Goal: Use online tool/utility: Utilize a website feature to perform a specific function

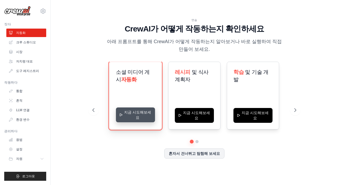
click at [135, 117] on button "지금 시도해보세요" at bounding box center [135, 114] width 39 height 15
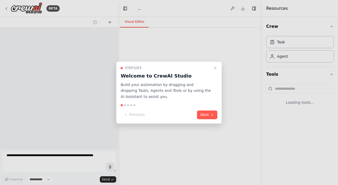
select select "****"
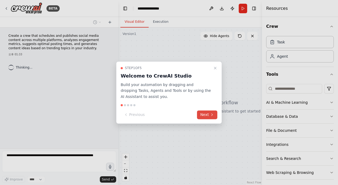
click at [205, 114] on button "Next" at bounding box center [207, 114] width 20 height 9
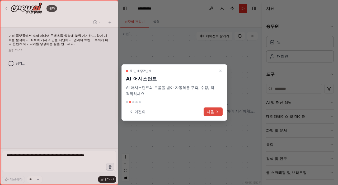
click at [212, 112] on font "다음" at bounding box center [210, 111] width 7 height 4
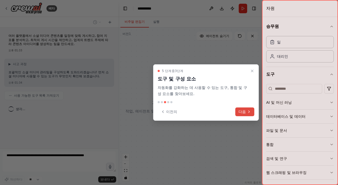
drag, startPoint x: 212, startPoint y: 112, endPoint x: 244, endPoint y: 112, distance: 32.2
click at [244, 112] on font "다음" at bounding box center [241, 111] width 7 height 4
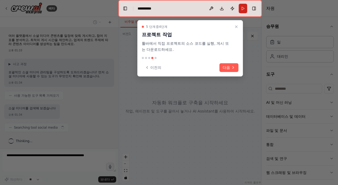
scroll to position [4, 0]
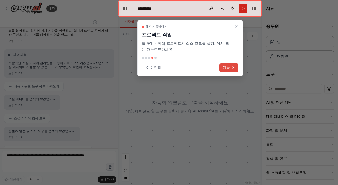
drag, startPoint x: 244, startPoint y: 112, endPoint x: 228, endPoint y: 66, distance: 48.8
click at [228, 66] on font "다음" at bounding box center [226, 67] width 7 height 4
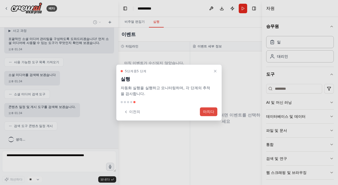
drag, startPoint x: 228, startPoint y: 66, endPoint x: 207, endPoint y: 110, distance: 48.8
click at [207, 110] on font "마치다" at bounding box center [208, 111] width 11 height 4
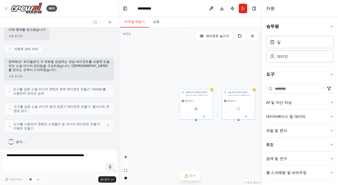
scroll to position [201, 0]
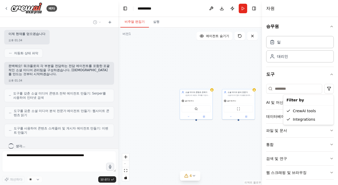
click at [326, 88] on html "베타 여러 플랫폼에서 소셜 미디어 콘텐츠를 일정에 맞춰 게시하고, 참여 지표를 분석하고, 최적의 게시 시간을 제안하고, 업계의 트렌드 주제에 …" at bounding box center [169, 92] width 338 height 185
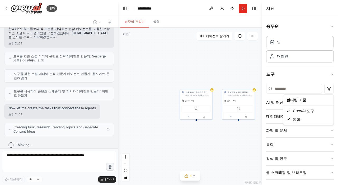
scroll to position [234, 0]
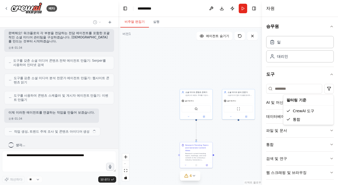
click at [308, 78] on html "베타 여러 플랫폼에서 소셜 미디어 콘텐츠를 일정에 맞춰 게시하고, 참여 지표를 분석하고, 최적의 게시 시간을 제안하고, 업계의 트렌드 주제에 …" at bounding box center [169, 92] width 338 height 185
click at [292, 101] on button "AI 및 머신 러닝" at bounding box center [300, 102] width 68 height 14
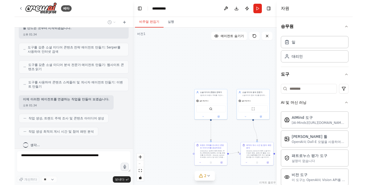
scroll to position [261, 0]
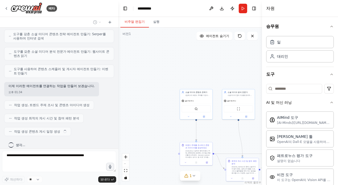
click at [337, 69] on div "승무원 일 대리인 도구 AI 및 머신 러닝 AIMind 도구 [AI-Minds](https://mindsdb.com/minds)를 감싸는 래퍼…" at bounding box center [300, 101] width 76 height 168
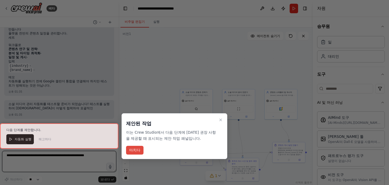
scroll to position [503, 0]
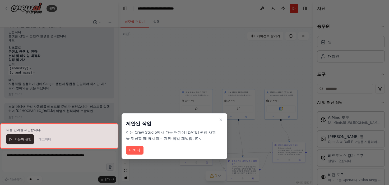
click at [220, 120] on icon "연습문제 닫기" at bounding box center [220, 119] width 4 height 4
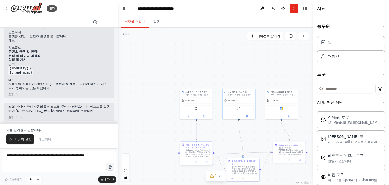
click at [200, 155] on font "{industry} 업계의 현재 트렌드 주제, [PERSON_NAME], 바이럴 콘텐츠를 조사하세요. {brand_name}의 브랜드 보이스 …" at bounding box center [197, 159] width 25 height 21
click at [144, 134] on div ".deletable-edge-delete-btn { width: 20px; height: 20px; border: 0px solid #ffff…" at bounding box center [215, 105] width 194 height 157
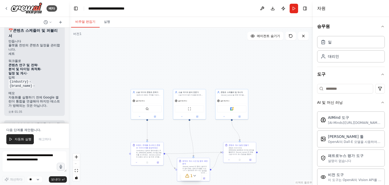
drag, startPoint x: 117, startPoint y: 60, endPoint x: 73, endPoint y: 63, distance: 43.9
click at [69, 58] on div "베타 여러 플랫폼에서 소셜 미디어 콘텐츠를 일정에 맞춰 게시하고, 참여 지표를 분석하고, 최적의 게시 시간을 제안하고, 업계의 트렌드 주제에 …" at bounding box center [194, 92] width 389 height 185
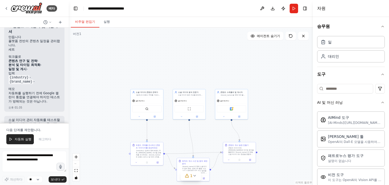
click at [277, 103] on div ".deletable-edge-delete-btn { width: 20px; height: 20px; border: 0px solid #ffff…" at bounding box center [191, 105] width 244 height 157
click at [92, 161] on div ".deletable-edge-delete-btn { width: 20px; height: 20px; border: 0px solid #ffff…" at bounding box center [191, 105] width 244 height 157
click at [77, 157] on icon "확대하다" at bounding box center [75, 156] width 3 height 3
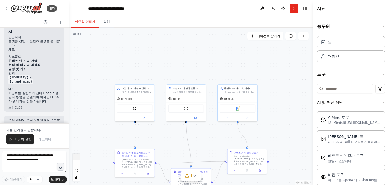
click at [76, 157] on icon "확대하다" at bounding box center [75, 156] width 3 height 3
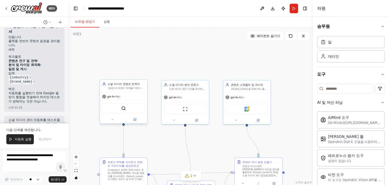
click at [119, 110] on div "SerperDevTool" at bounding box center [123, 108] width 43 height 10
click at [134, 119] on icon at bounding box center [135, 119] width 2 height 2
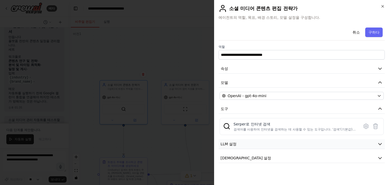
click at [273, 142] on button "LLM 설정" at bounding box center [301, 144] width 166 height 10
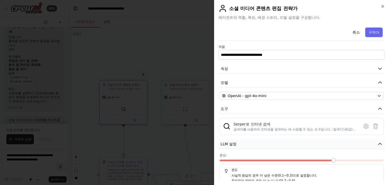
scroll to position [24, 0]
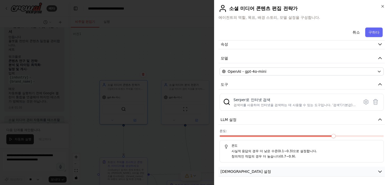
click at [280, 171] on button "에이전트 설정" at bounding box center [301, 171] width 166 height 10
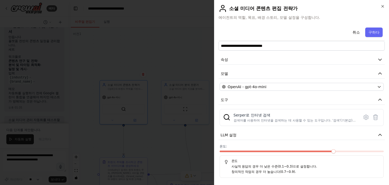
scroll to position [0, 0]
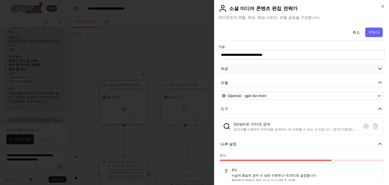
click at [262, 68] on button "속성" at bounding box center [301, 69] width 166 height 10
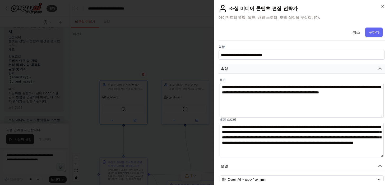
click at [262, 68] on button "속성" at bounding box center [301, 69] width 166 height 10
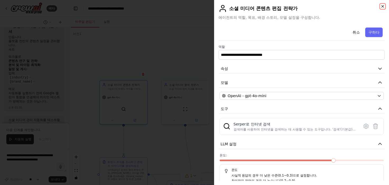
click at [338, 6] on icon "button" at bounding box center [382, 6] width 2 height 2
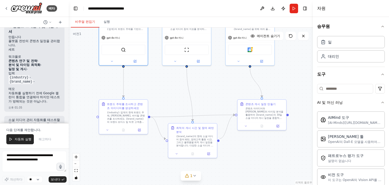
drag, startPoint x: 155, startPoint y: 157, endPoint x: 154, endPoint y: 104, distance: 53.1
click at [156, 103] on div ".deletable-edge-delete-btn { width: 20px; height: 20px; border: 0px solid #ffff…" at bounding box center [191, 105] width 244 height 157
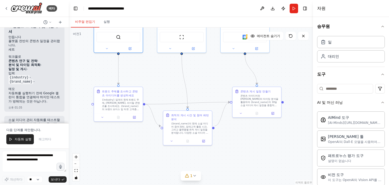
drag, startPoint x: 148, startPoint y: 144, endPoint x: 143, endPoint y: 136, distance: 9.3
click at [144, 136] on div ".deletable-edge-delete-btn { width: 20px; height: 20px; border: 0px solid #ffff…" at bounding box center [191, 105] width 244 height 157
drag, startPoint x: 21, startPoint y: 139, endPoint x: 33, endPoint y: 142, distance: 11.6
click at [21, 139] on font "자동화 실행" at bounding box center [23, 139] width 17 height 4
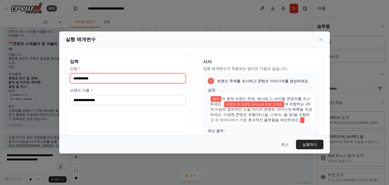
click at [89, 78] on input "산업 *" at bounding box center [128, 78] width 116 height 10
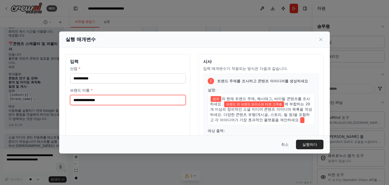
click at [93, 97] on input "브랜드 이름 *" at bounding box center [128, 100] width 116 height 10
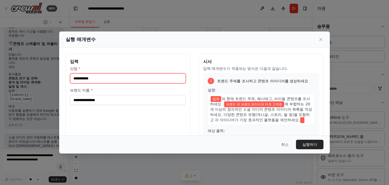
click at [86, 76] on input "산업 *" at bounding box center [128, 78] width 116 height 10
type input "*"
type input "******"
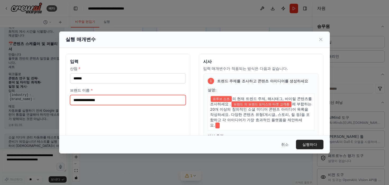
click at [109, 99] on input "브랜드 이름 *" at bounding box center [128, 100] width 116 height 10
type input "*"
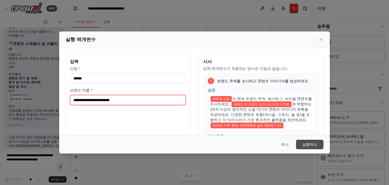
type input "**********"
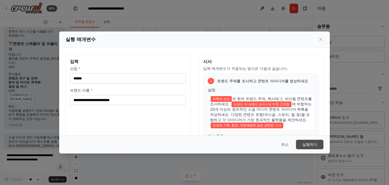
click at [317, 145] on button "실행하다" at bounding box center [309, 144] width 27 height 10
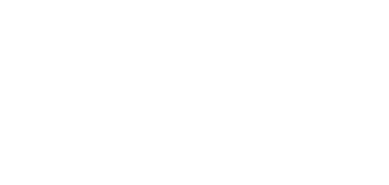
click at [183, 0] on html "원본 텍스트 번역 평가 보내주신 의견은 Google 번역을 개선하는 데 사용됩니다." at bounding box center [194, 0] width 389 height 0
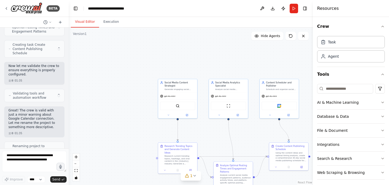
scroll to position [488, 0]
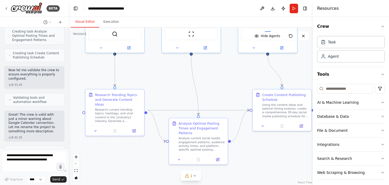
drag, startPoint x: 210, startPoint y: 128, endPoint x: 159, endPoint y: 65, distance: 80.9
click at [159, 64] on div ".deletable-edge-delete-btn { width: 20px; height: 20px; border: 0px solid #ffff…" at bounding box center [191, 105] width 244 height 157
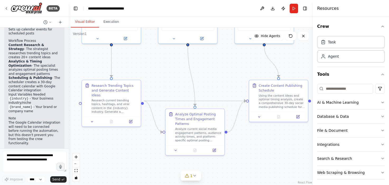
scroll to position [796, 0]
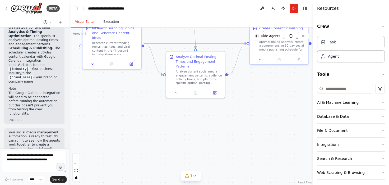
drag, startPoint x: 125, startPoint y: 138, endPoint x: 125, endPoint y: 82, distance: 56.0
click at [125, 81] on div ".deletable-edge-delete-btn { width: 20px; height: 20px; border: 0px solid #ffff…" at bounding box center [191, 105] width 244 height 157
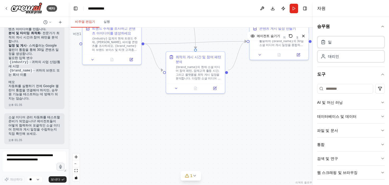
scroll to position [647, 0]
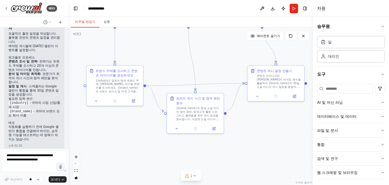
drag, startPoint x: 143, startPoint y: 130, endPoint x: 144, endPoint y: 170, distance: 39.9
click at [144, 171] on div ".deletable-edge-delete-btn { width: 20px; height: 20px; border: 0px solid #ffff…" at bounding box center [191, 105] width 244 height 157
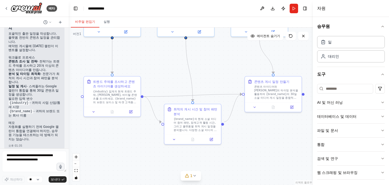
drag, startPoint x: 151, startPoint y: 143, endPoint x: 148, endPoint y: 151, distance: 9.3
click at [148, 151] on div ".deletable-edge-delete-btn { width: 20px; height: 20px; border: 0px solid #ffff…" at bounding box center [191, 105] width 244 height 157
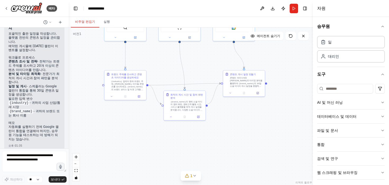
drag, startPoint x: 162, startPoint y: 154, endPoint x: 170, endPoint y: 113, distance: 41.5
click at [168, 112] on div ".deletable-edge-delete-btn { width: 20px; height: 20px; border: 0px solid #ffff…" at bounding box center [191, 105] width 244 height 157
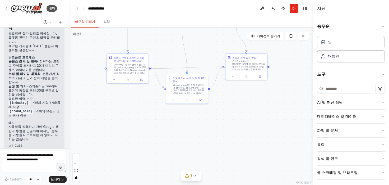
click at [338, 134] on button "파일 및 문서" at bounding box center [351, 130] width 68 height 14
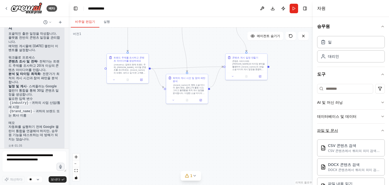
click at [357, 131] on button "파일 및 문서" at bounding box center [351, 130] width 68 height 14
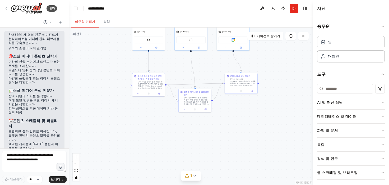
scroll to position [553, 0]
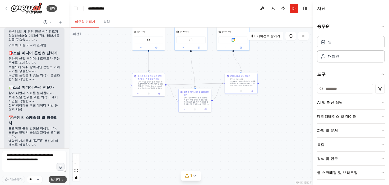
click at [58, 178] on font "보내다" at bounding box center [56, 179] width 10 height 4
drag, startPoint x: 22, startPoint y: 159, endPoint x: 29, endPoint y: 159, distance: 7.4
click at [22, 158] on textarea at bounding box center [34, 160] width 64 height 21
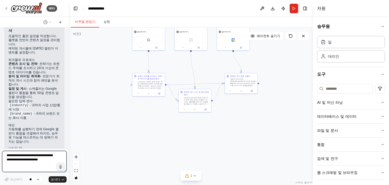
scroll to position [647, 0]
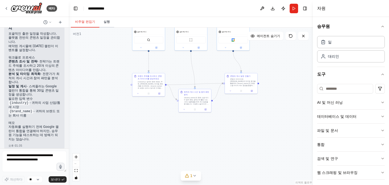
click at [104, 21] on font "실행" at bounding box center [106, 22] width 6 height 4
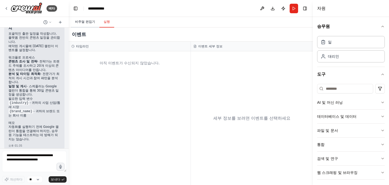
click at [84, 23] on font "비주얼 편집기" at bounding box center [85, 22] width 20 height 4
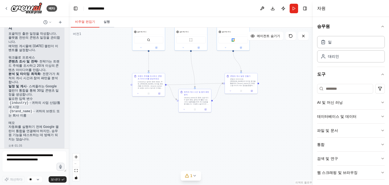
click at [103, 21] on font "실행" at bounding box center [106, 22] width 6 height 4
click at [83, 23] on font "비주얼 편집기" at bounding box center [85, 22] width 20 height 4
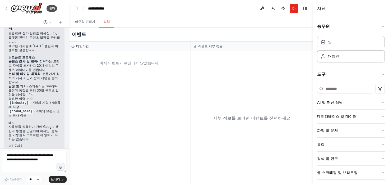
click at [103, 23] on font "실행" at bounding box center [106, 22] width 6 height 4
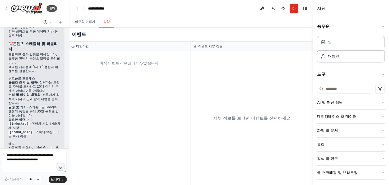
scroll to position [623, 0]
